Goal: Task Accomplishment & Management: Manage account settings

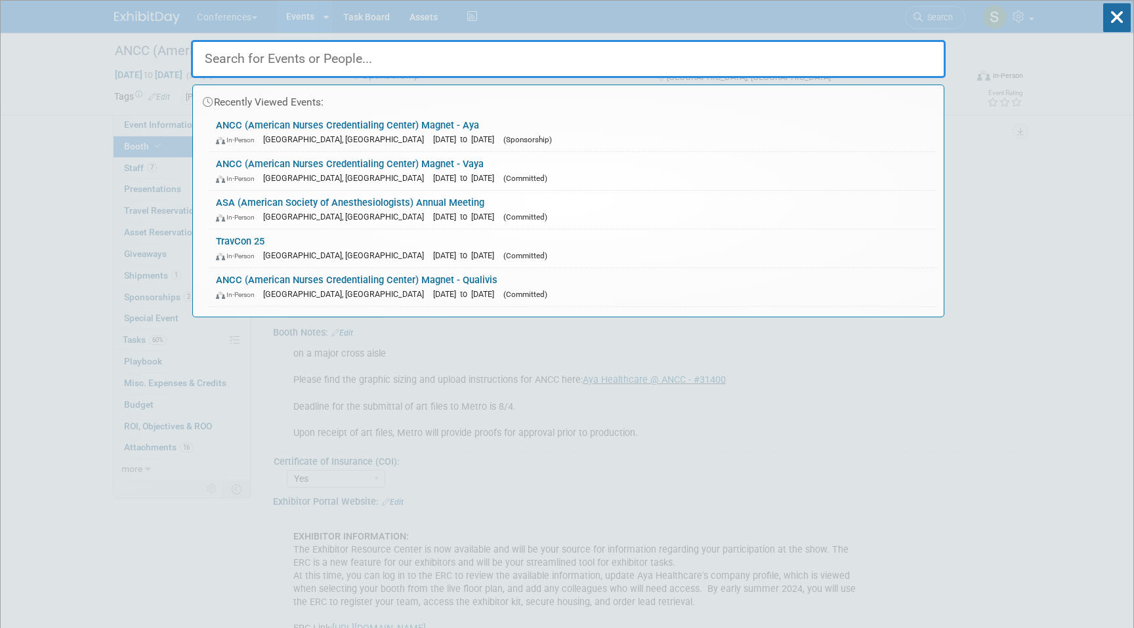
select select "20'x30'"
select select "Yes"
click at [602, 64] on input "text" at bounding box center [568, 59] width 754 height 38
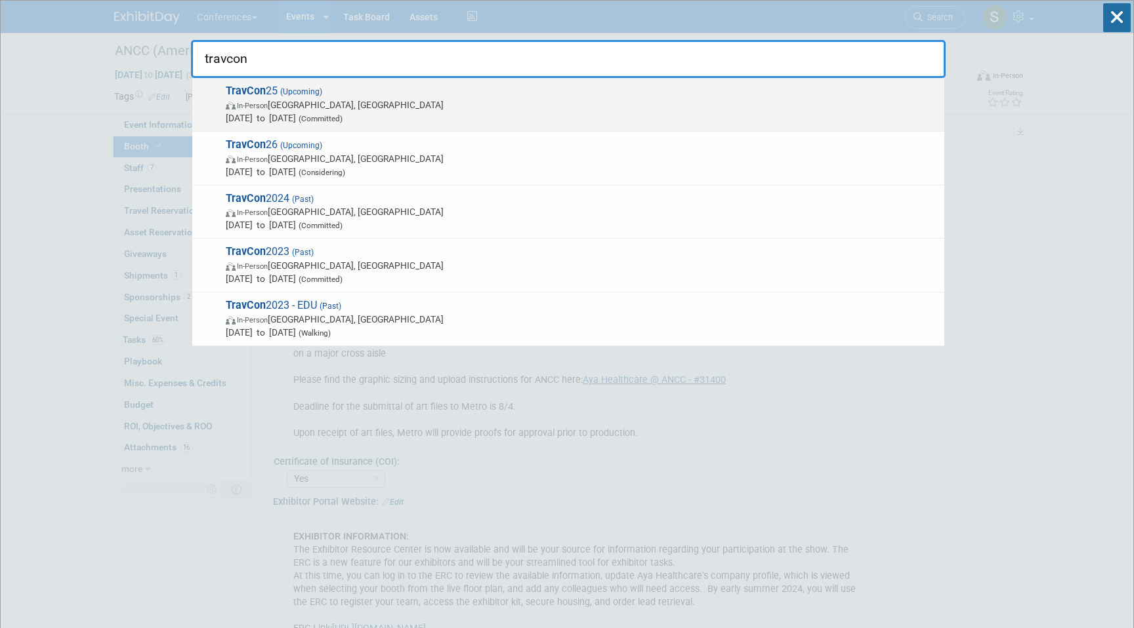
type input "travcon"
click at [290, 107] on span "In-Person [GEOGRAPHIC_DATA], [GEOGRAPHIC_DATA]" at bounding box center [582, 104] width 712 height 13
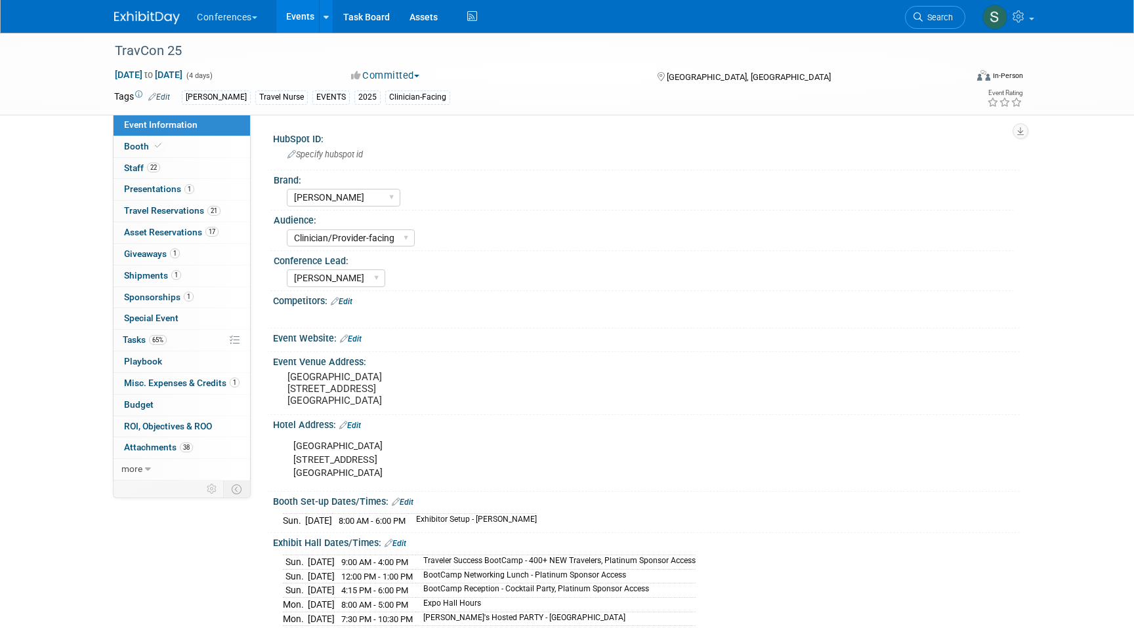
select select "[PERSON_NAME]"
select select "Clinician/Provider-facing"
select select "[PERSON_NAME]"
click at [179, 252] on span "1" at bounding box center [175, 254] width 10 height 10
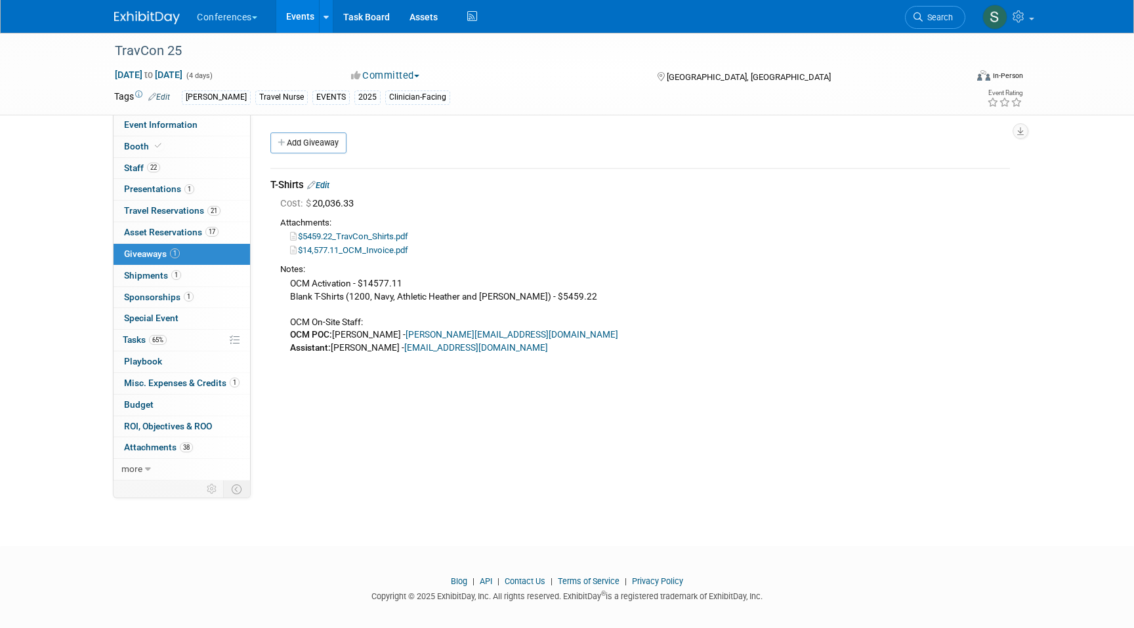
click at [329, 181] on link "Edit" at bounding box center [318, 185] width 22 height 10
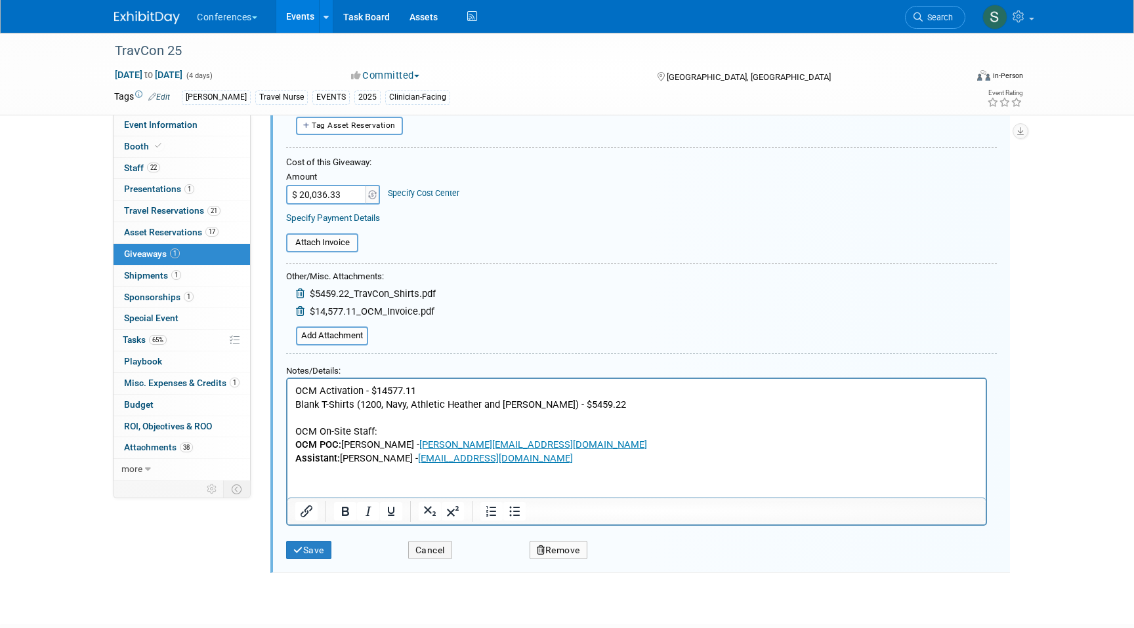
scroll to position [140, 0]
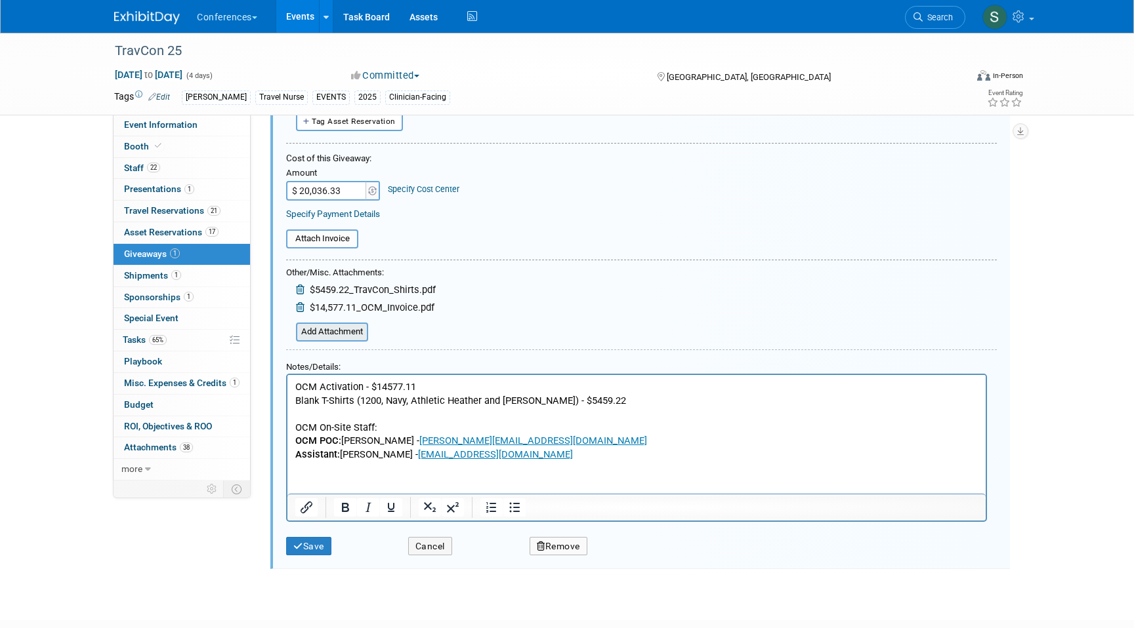
click at [353, 329] on input "file" at bounding box center [289, 332] width 156 height 16
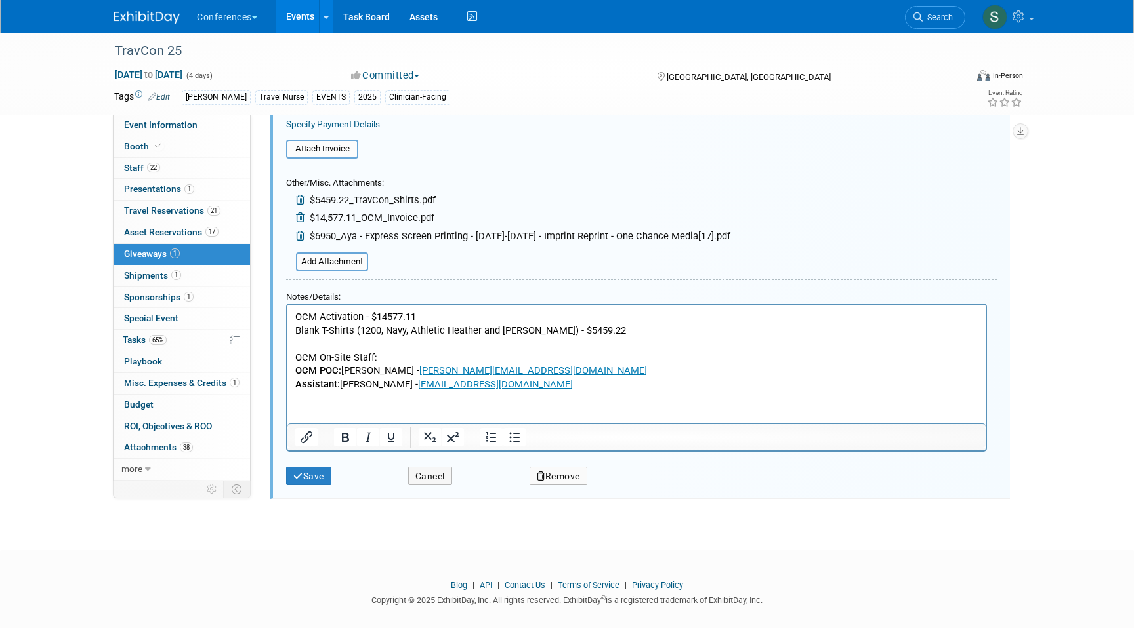
scroll to position [244, 0]
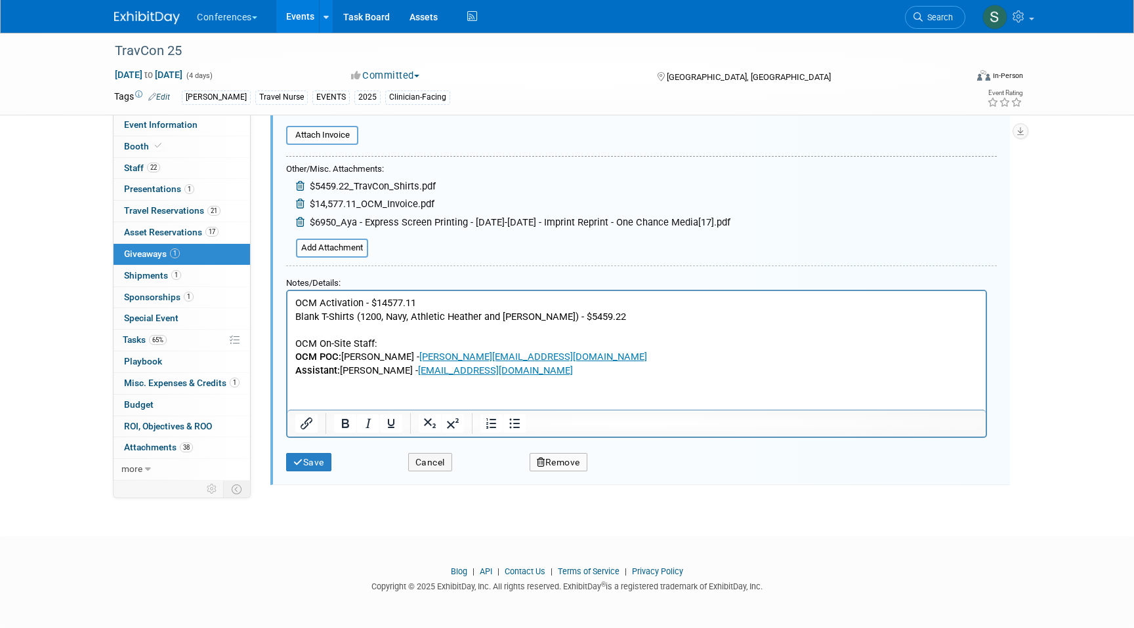
click at [604, 316] on p "OCM Activation - $14577.11 Blank T-Shirts (1200, Navy, Athletic Heather and Whi…" at bounding box center [636, 336] width 683 height 81
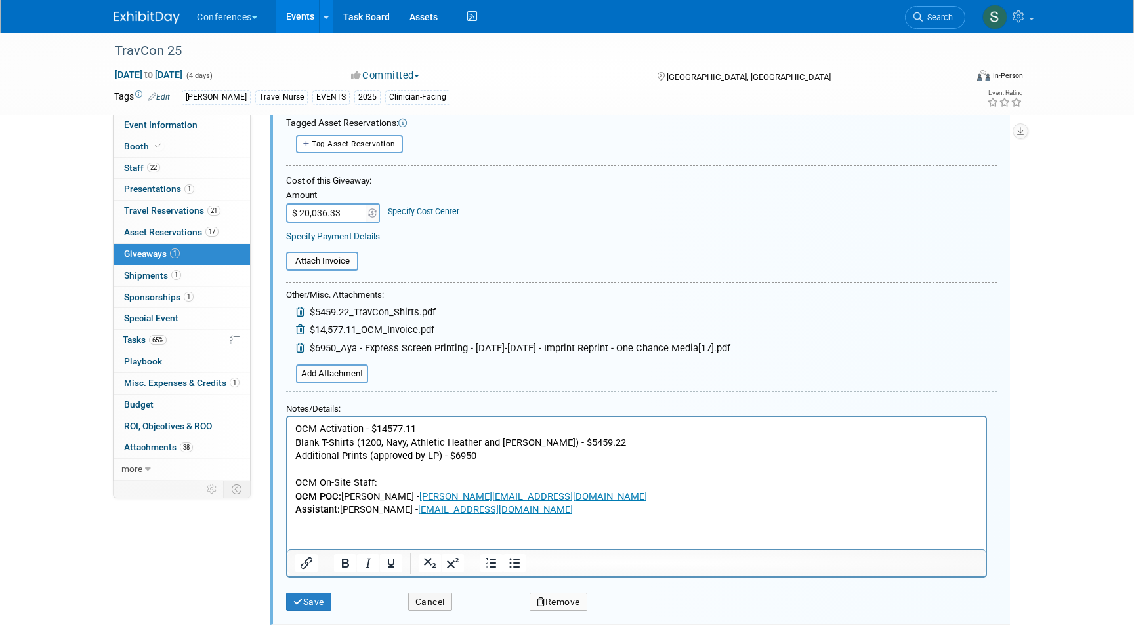
scroll to position [116, 0]
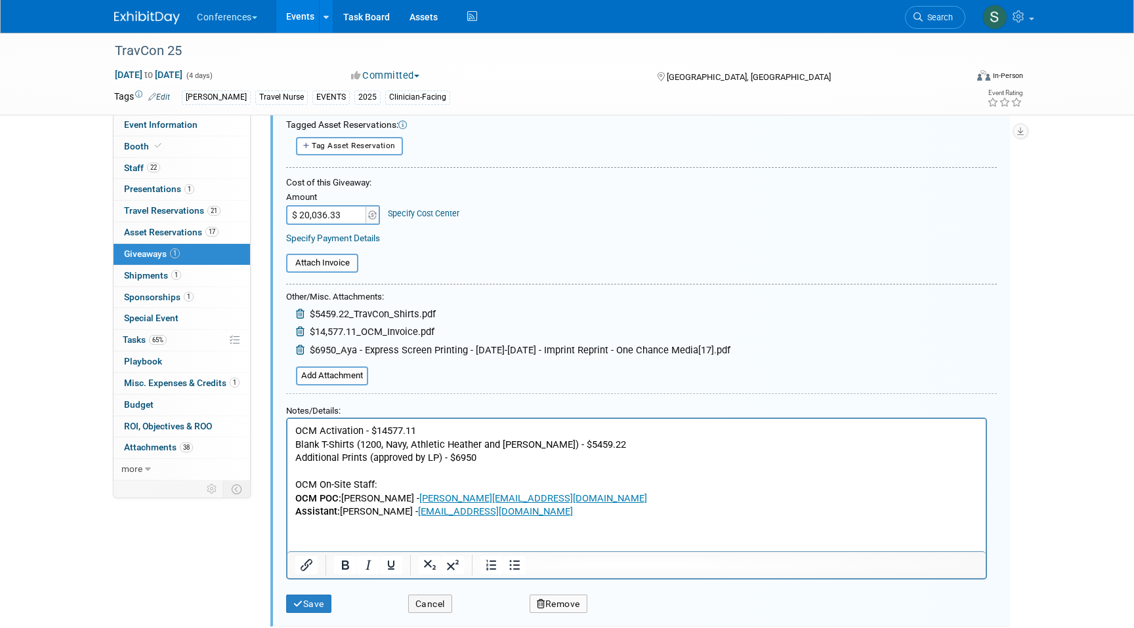
click at [321, 216] on input "$ 20,036.33" at bounding box center [327, 215] width 82 height 20
click at [342, 216] on input "$ 20,036.33" at bounding box center [327, 215] width 82 height 20
drag, startPoint x: 342, startPoint y: 216, endPoint x: 300, endPoint y: 216, distance: 42.6
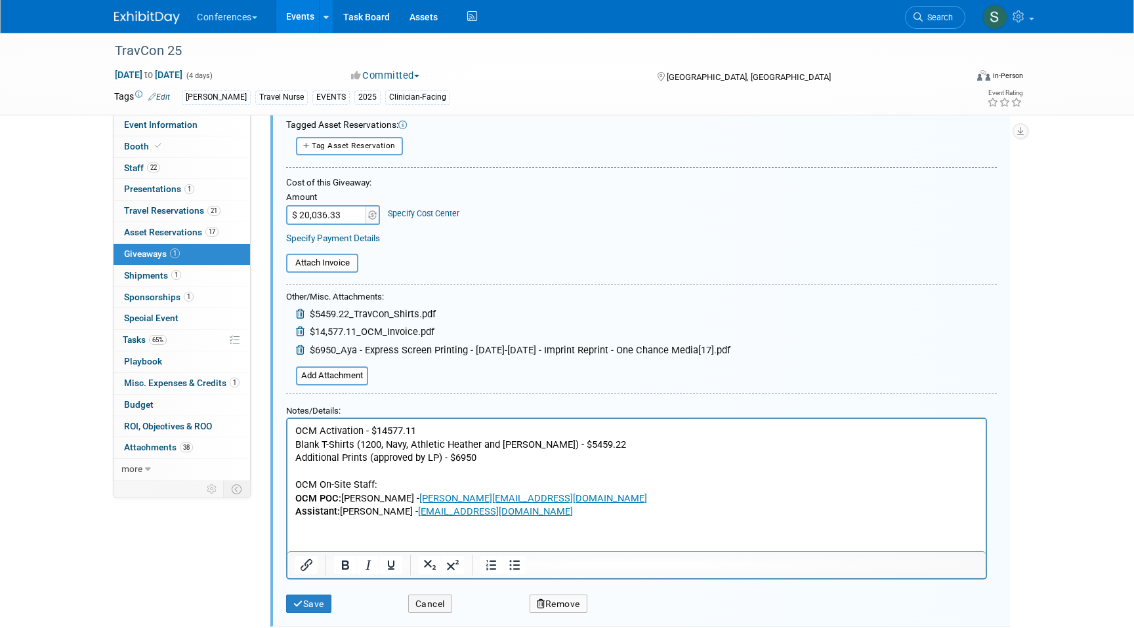
click at [300, 216] on input "$ 20,036.33" at bounding box center [327, 215] width 82 height 20
click at [309, 216] on input "$ 20,036.33" at bounding box center [327, 215] width 82 height 20
click at [319, 216] on input "$ 26,036.33" at bounding box center [327, 215] width 82 height 20
type input "$ 26,986.33"
click at [430, 214] on link "Specify Cost Center" at bounding box center [424, 214] width 72 height 10
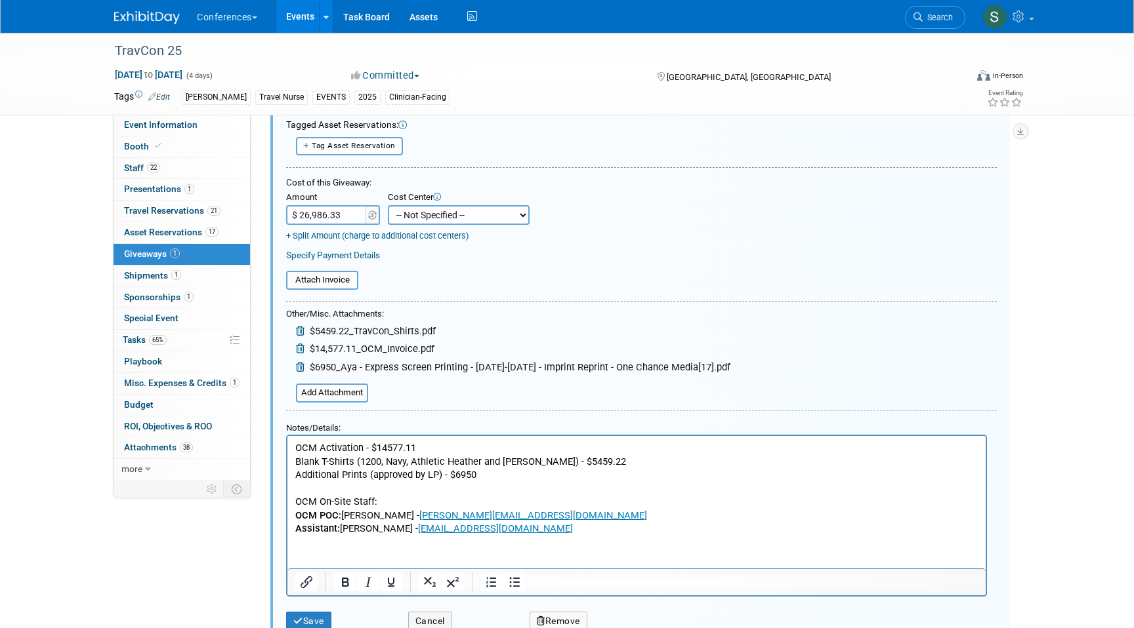
click at [446, 215] on select "-- Not Specified -- Aya Education Aya Healthcare Aya Locums Bespoke Corporate D…" at bounding box center [459, 215] width 142 height 20
select select "18965872"
click at [388, 205] on select "-- Not Specified -- Aya Education Aya Healthcare Aya Locums Bespoke Corporate D…" at bounding box center [459, 215] width 142 height 20
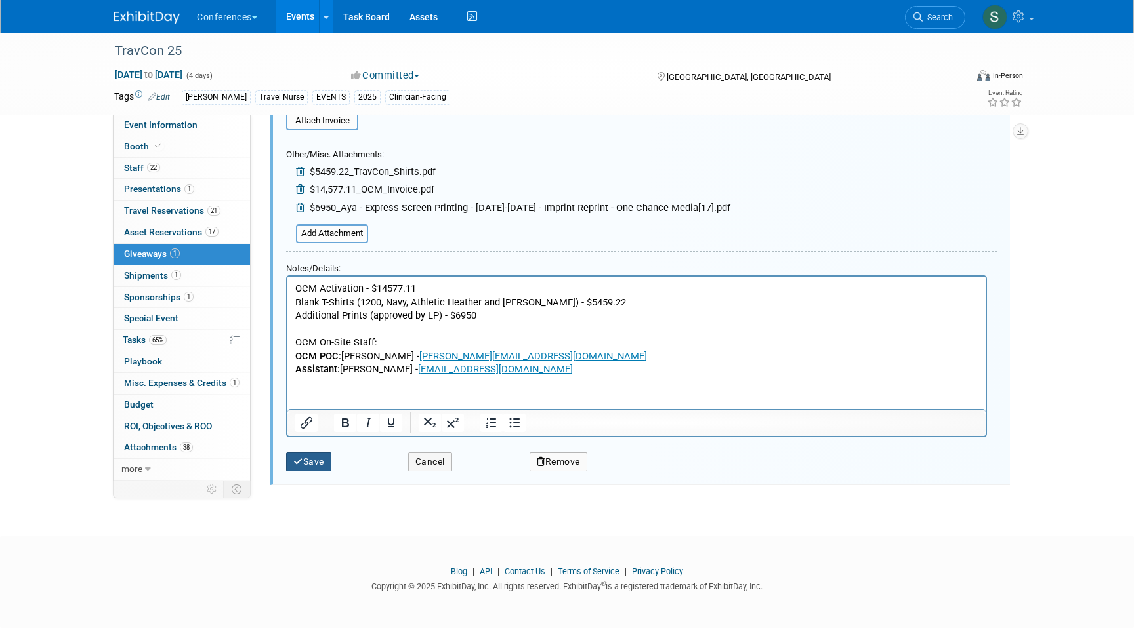
click at [297, 471] on button "Save" at bounding box center [308, 462] width 45 height 19
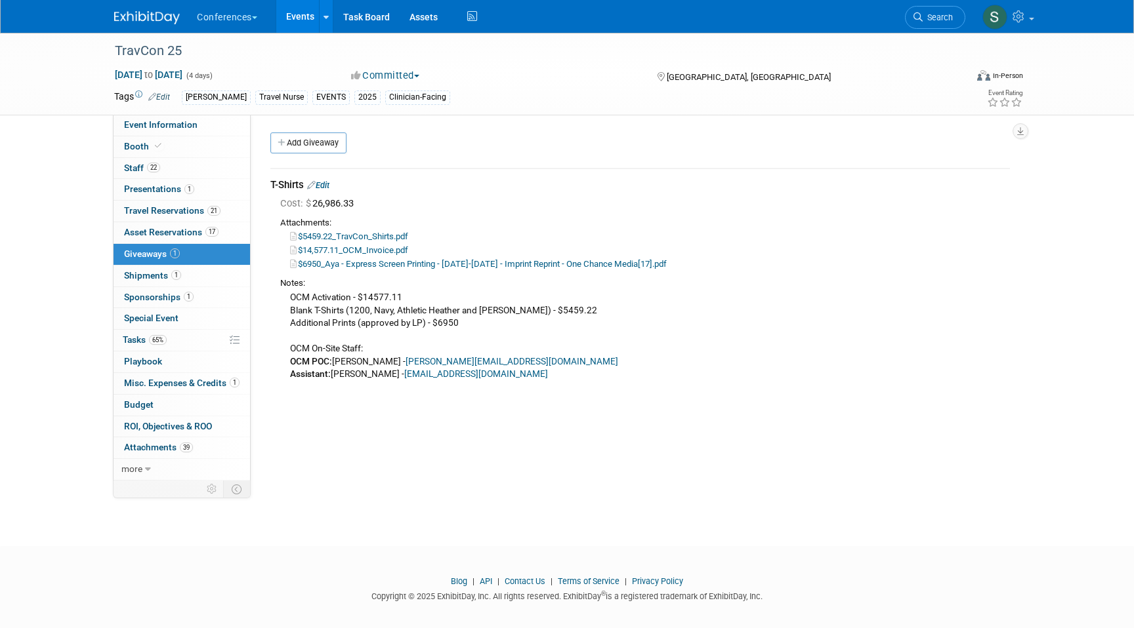
scroll to position [0, 0]
